Goal: Task Accomplishment & Management: Use online tool/utility

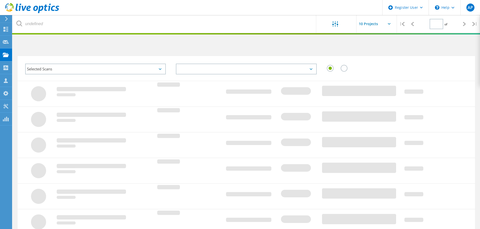
type input "1"
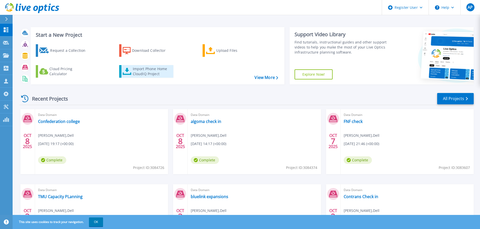
click at [149, 70] on div "Import Phone Home CloudIQ Project" at bounding box center [152, 71] width 39 height 10
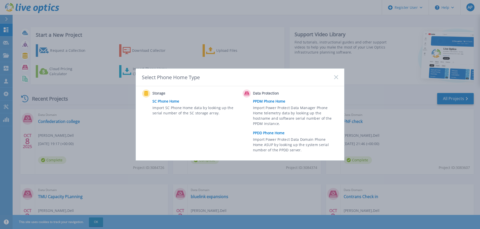
click at [273, 101] on link "PPDM Phone Home" at bounding box center [297, 102] width 88 height 8
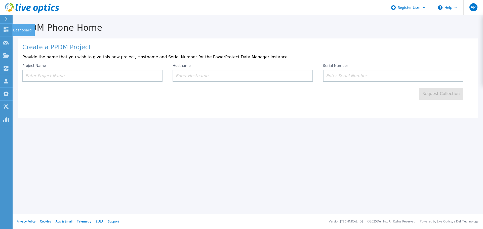
drag, startPoint x: 7, startPoint y: 31, endPoint x: 111, endPoint y: 51, distance: 106.4
click at [7, 31] on icon at bounding box center [6, 29] width 6 height 5
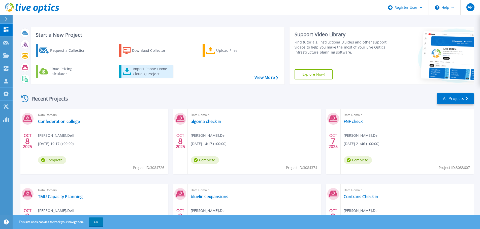
click at [150, 72] on div "Import Phone Home CloudIQ Project" at bounding box center [152, 71] width 39 height 10
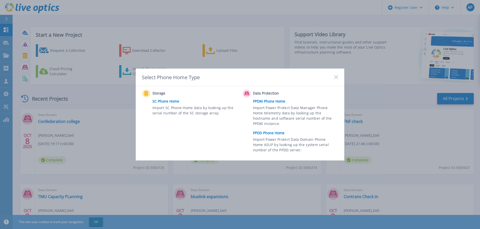
click at [272, 131] on link "PPDD Phone Home" at bounding box center [297, 133] width 88 height 8
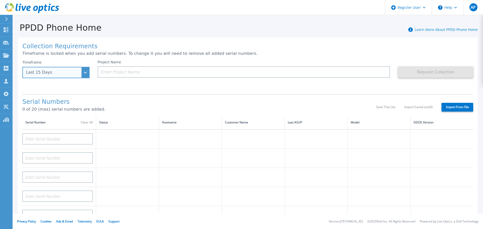
click at [80, 73] on div "Last 15 Days" at bounding box center [55, 72] width 67 height 11
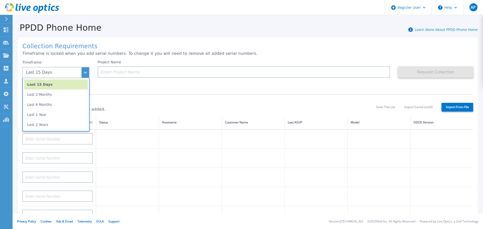
click at [145, 62] on div "Project Name" at bounding box center [244, 69] width 293 height 18
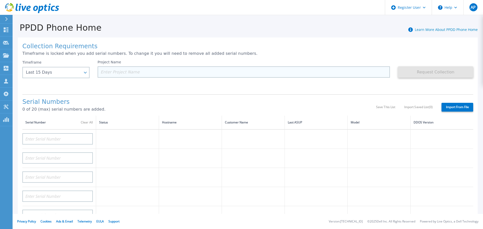
click at [132, 70] on input at bounding box center [244, 71] width 293 height 11
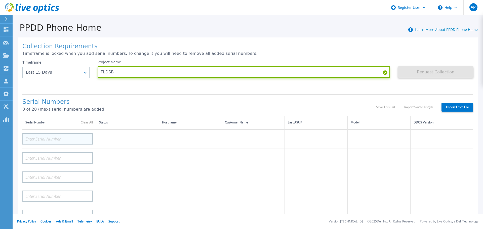
type input "TLDSB"
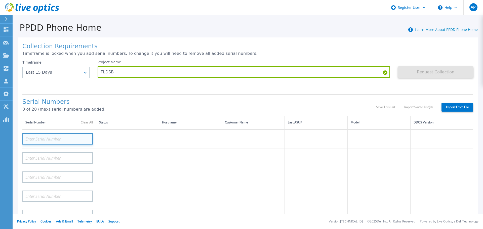
click at [65, 143] on input at bounding box center [57, 138] width 70 height 11
paste input "APX0025070231"
type input "APX0025070231"
click at [138, 102] on h1 "Serial Numbers" at bounding box center [199, 102] width 354 height 7
drag, startPoint x: 71, startPoint y: 137, endPoint x: 0, endPoint y: 135, distance: 71.0
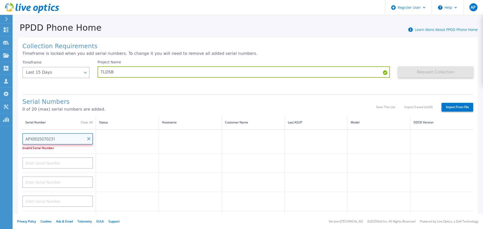
click at [0, 135] on html "Register User Help AP Dell User Alex Page Alex.Page@dell.com Dell My Profile Lo…" at bounding box center [241, 114] width 483 height 229
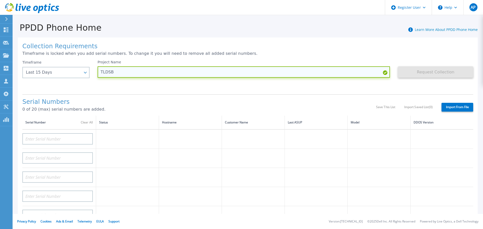
click at [135, 73] on input "TLDSB" at bounding box center [244, 71] width 293 height 11
paste input "APX0025070231"
drag, startPoint x: 154, startPoint y: 70, endPoint x: 113, endPoint y: 75, distance: 41.6
click at [113, 75] on input "TLDSB APX0025070231" at bounding box center [244, 71] width 293 height 11
type input "TLDSB"
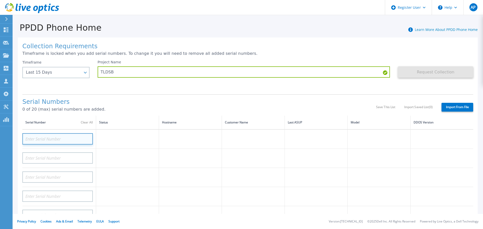
click at [65, 138] on input at bounding box center [57, 138] width 70 height 11
paste input "APX0025070231"
type input "APX0025070231"
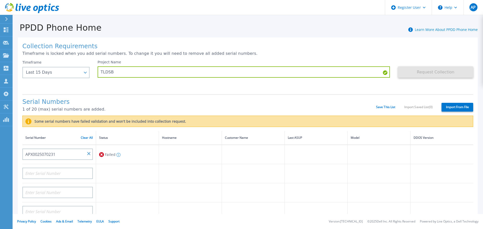
click at [133, 104] on h1 "Serial Numbers" at bounding box center [199, 102] width 354 height 7
click at [62, 171] on input at bounding box center [57, 173] width 70 height 11
paste input "APX00250702314"
type input "APX00250702314"
click at [153, 99] on h1 "Serial Numbers" at bounding box center [199, 102] width 354 height 7
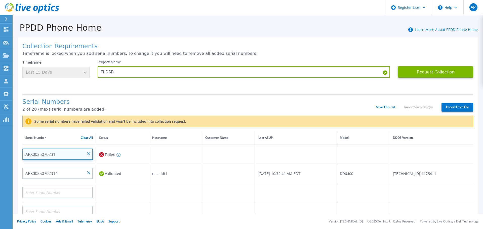
click at [65, 157] on input "APX0025070231" at bounding box center [57, 154] width 70 height 11
click at [66, 156] on input "APX0025070231" at bounding box center [57, 154] width 70 height 11
click at [74, 149] on input "APX0025070231" at bounding box center [57, 154] width 70 height 11
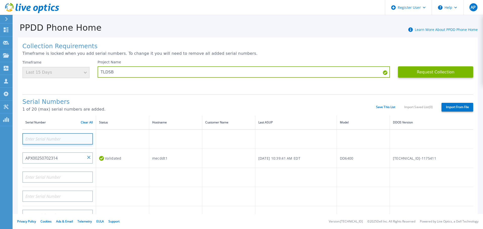
paste input "APX00250702314"
type input "APX00250702315"
drag, startPoint x: 135, startPoint y: 103, endPoint x: 133, endPoint y: 105, distance: 3.6
click at [136, 103] on h1 "Serial Numbers" at bounding box center [199, 102] width 354 height 7
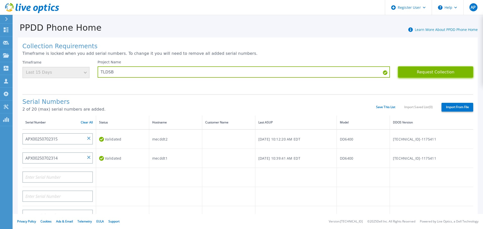
drag, startPoint x: 429, startPoint y: 73, endPoint x: 393, endPoint y: 89, distance: 39.9
click at [429, 73] on button "Request Collection" at bounding box center [435, 71] width 75 height 11
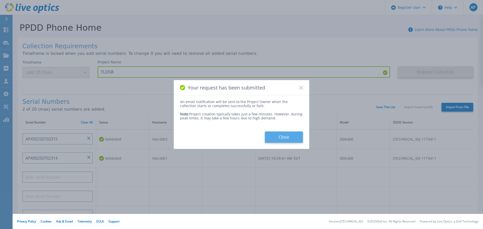
click at [289, 139] on button "Close" at bounding box center [284, 137] width 38 height 11
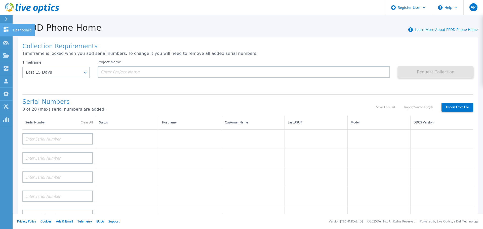
click at [3, 33] on link "Dashboard Dashboard" at bounding box center [6, 30] width 13 height 13
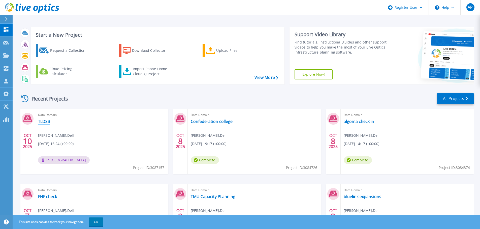
click at [46, 121] on link "TLDSB" at bounding box center [44, 121] width 12 height 5
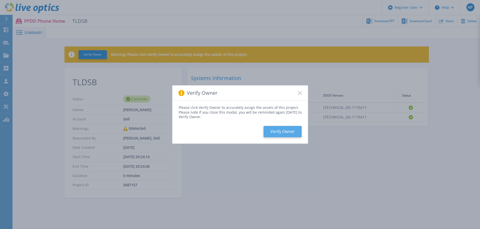
click at [285, 131] on button "Verify Owner" at bounding box center [282, 131] width 38 height 11
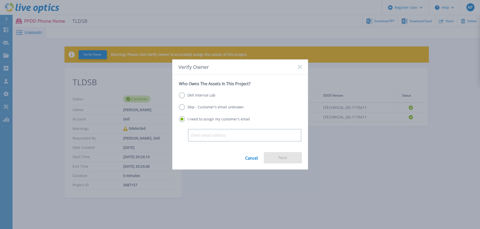
click at [209, 95] on label "Dell Internal Lab" at bounding box center [197, 95] width 37 height 6
click at [0, 0] on input "Dell Internal Lab" at bounding box center [0, 0] width 0 height 0
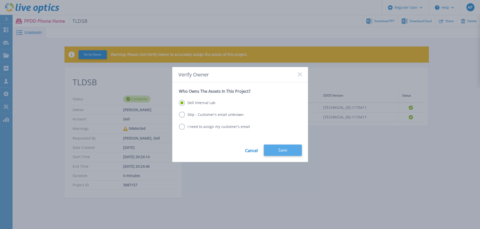
click at [299, 154] on button "Save" at bounding box center [283, 150] width 38 height 11
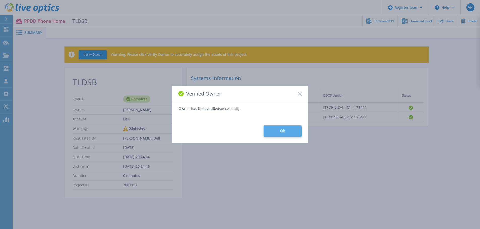
click at [278, 129] on button "Ok" at bounding box center [282, 131] width 38 height 11
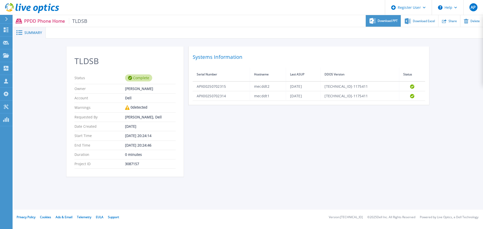
click at [388, 22] on span "Download PPT" at bounding box center [388, 20] width 20 height 3
click at [396, 24] on div "Download PPT" at bounding box center [383, 21] width 35 height 12
